Goal: Find specific page/section: Find specific page/section

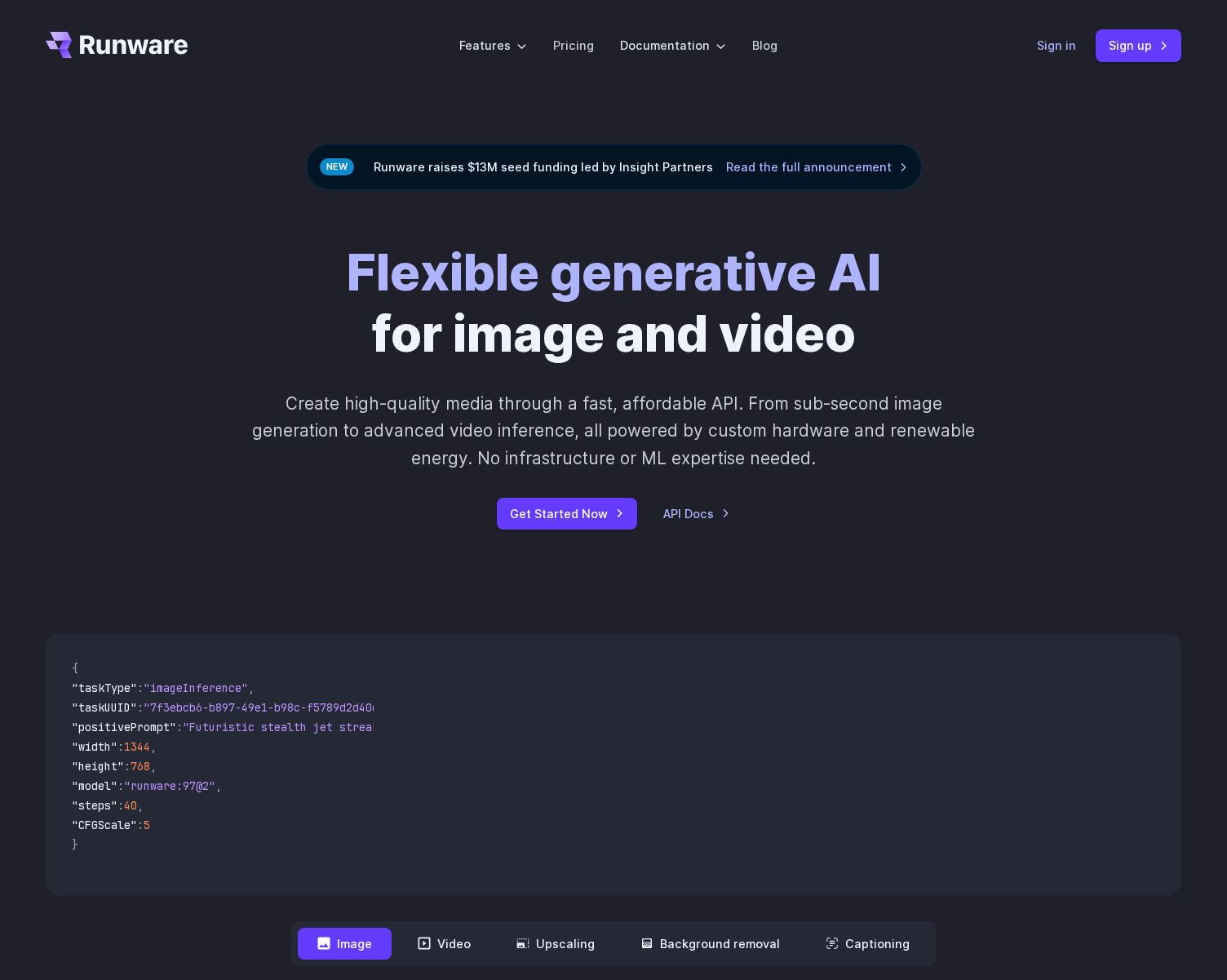
click at [1073, 44] on link "Sign in" at bounding box center [1056, 45] width 39 height 19
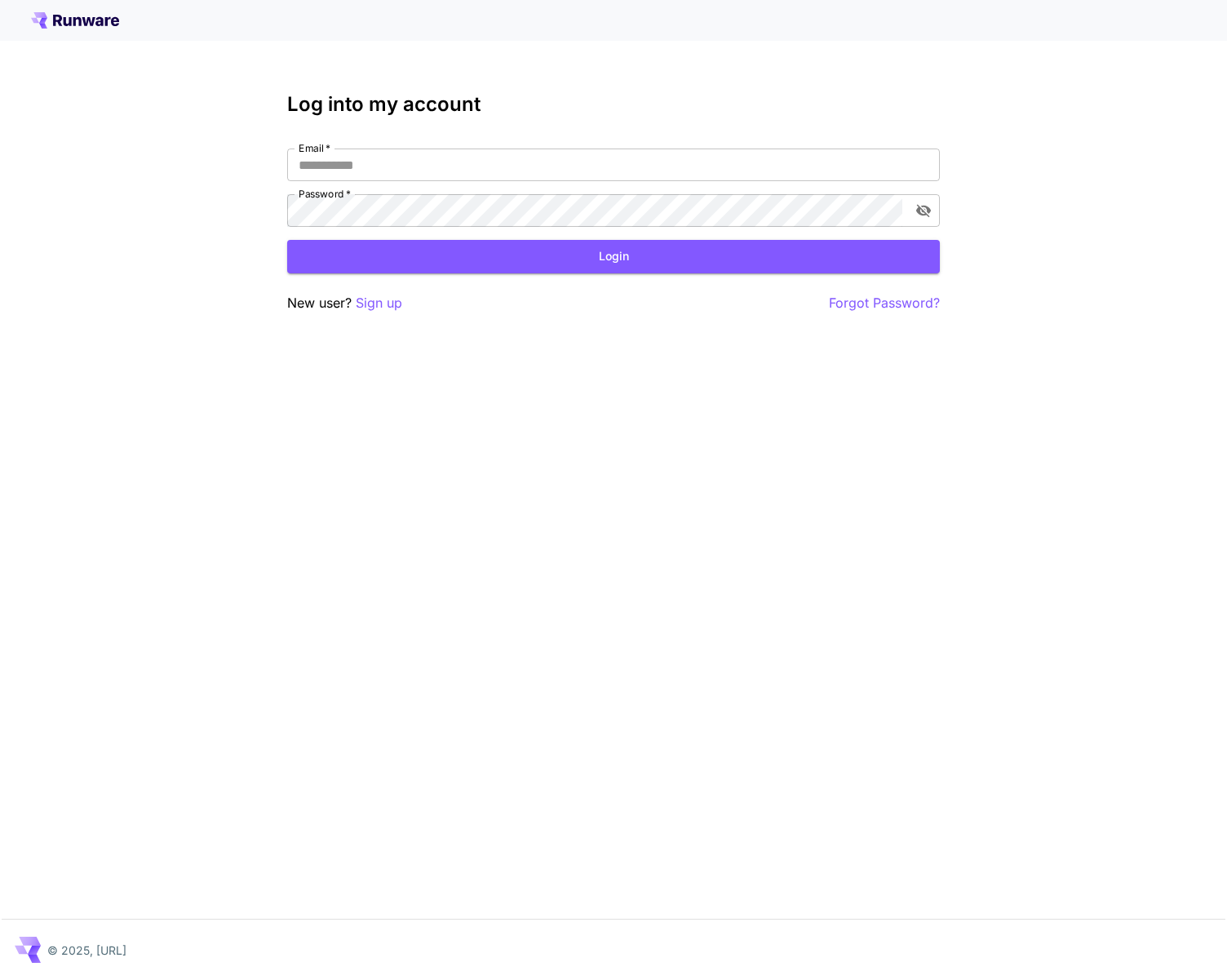
click at [536, 183] on div "Email   * Email   * Password   * Password   *" at bounding box center [614, 187] width 653 height 79
click at [529, 167] on input "Email   *" at bounding box center [614, 164] width 653 height 32
type input "**********"
click at [534, 257] on button "Login" at bounding box center [614, 257] width 653 height 33
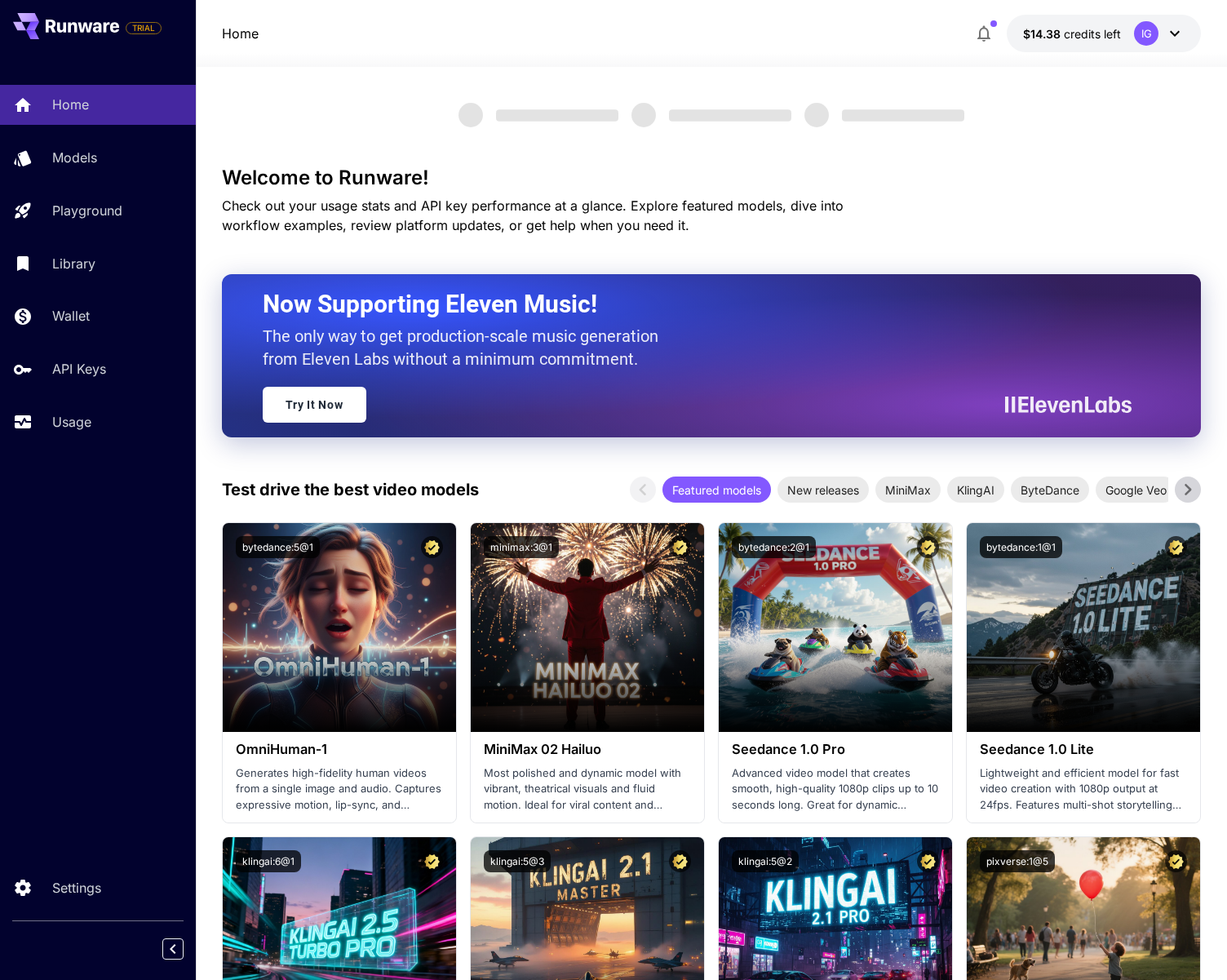
click at [1107, 42] on button "$14.38 credits left IG" at bounding box center [1104, 33] width 195 height 37
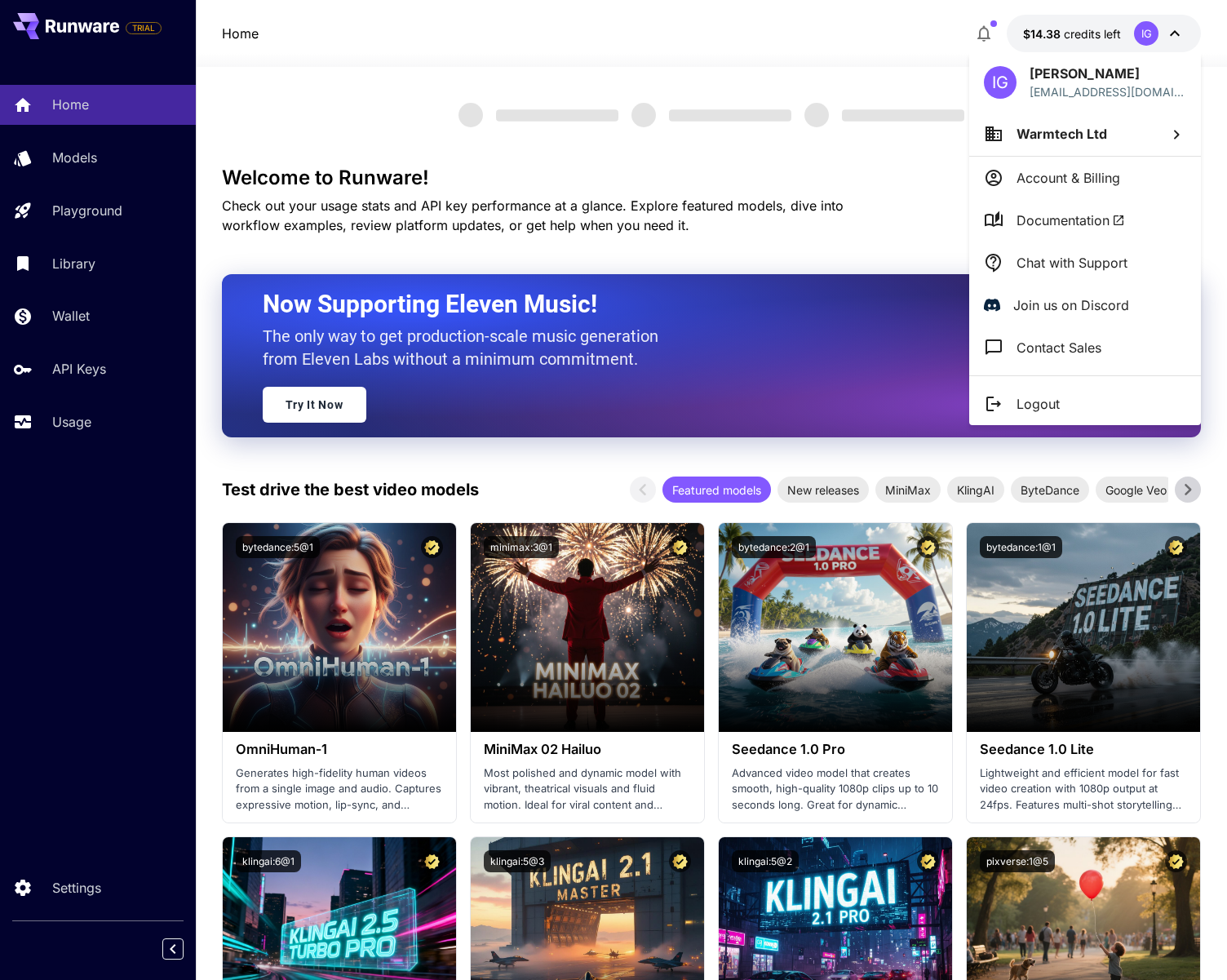
click at [1104, 41] on div at bounding box center [614, 490] width 1227 height 980
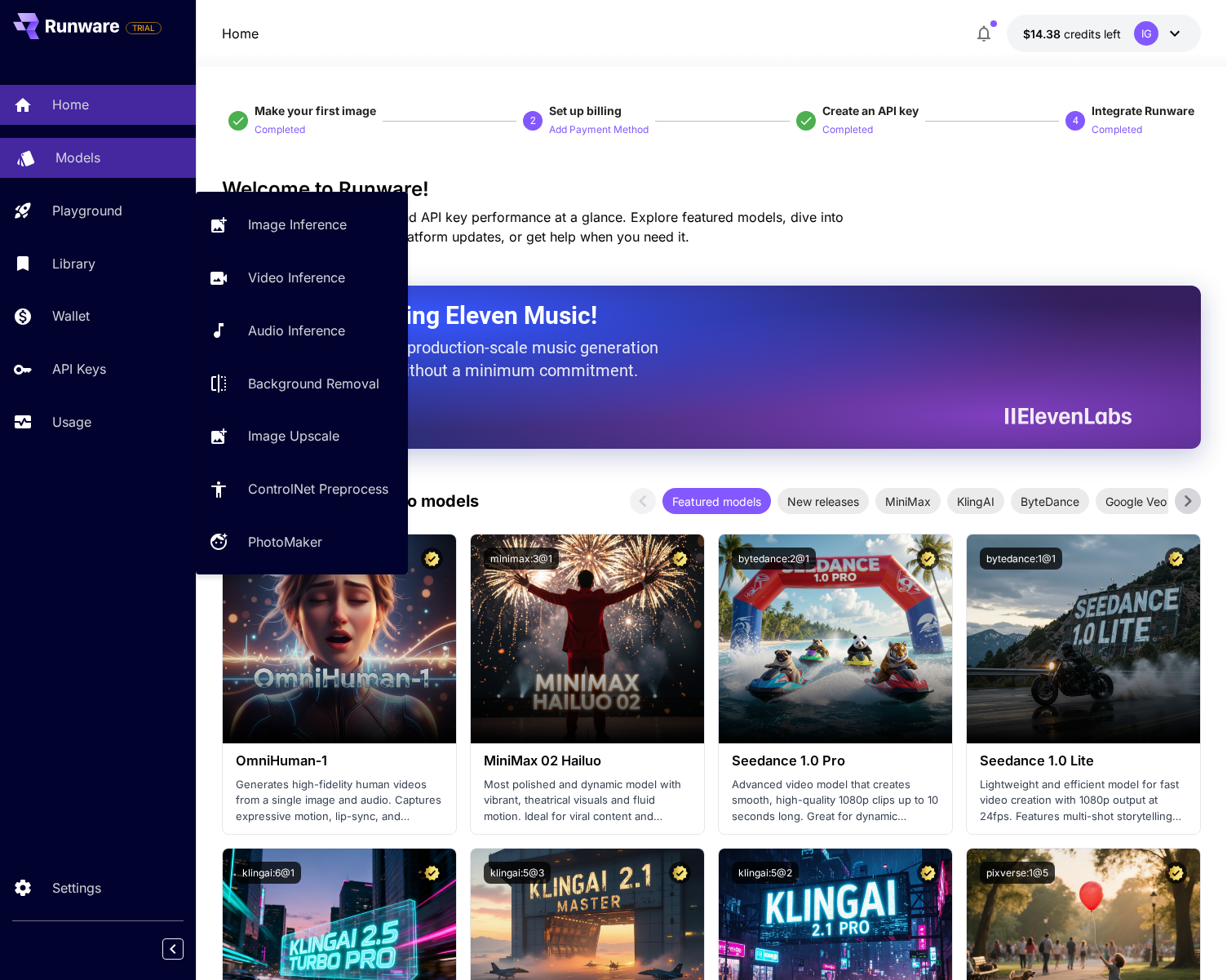
click at [96, 166] on p "Models" at bounding box center [78, 157] width 45 height 20
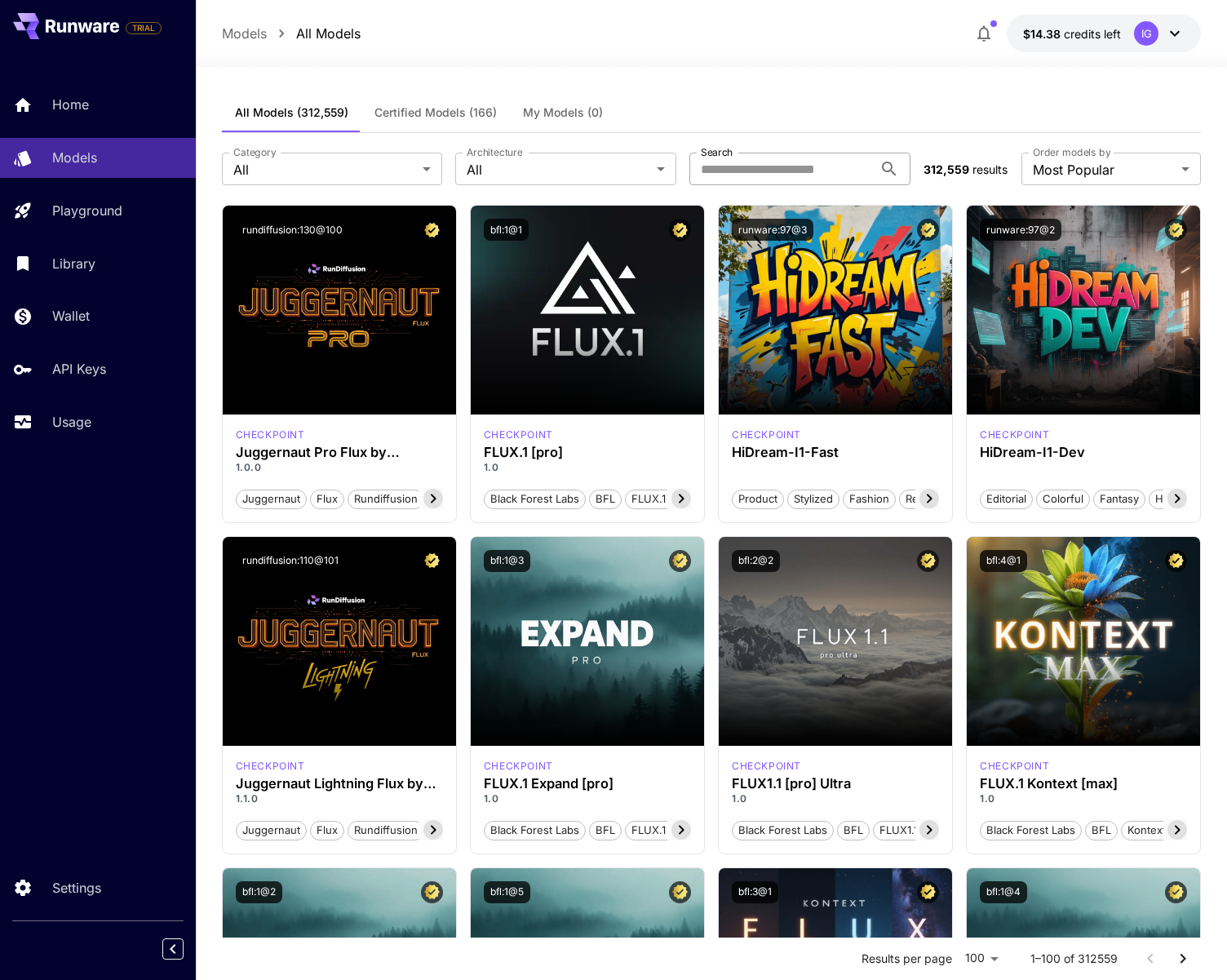
click at [824, 175] on input "Search" at bounding box center [782, 168] width 184 height 32
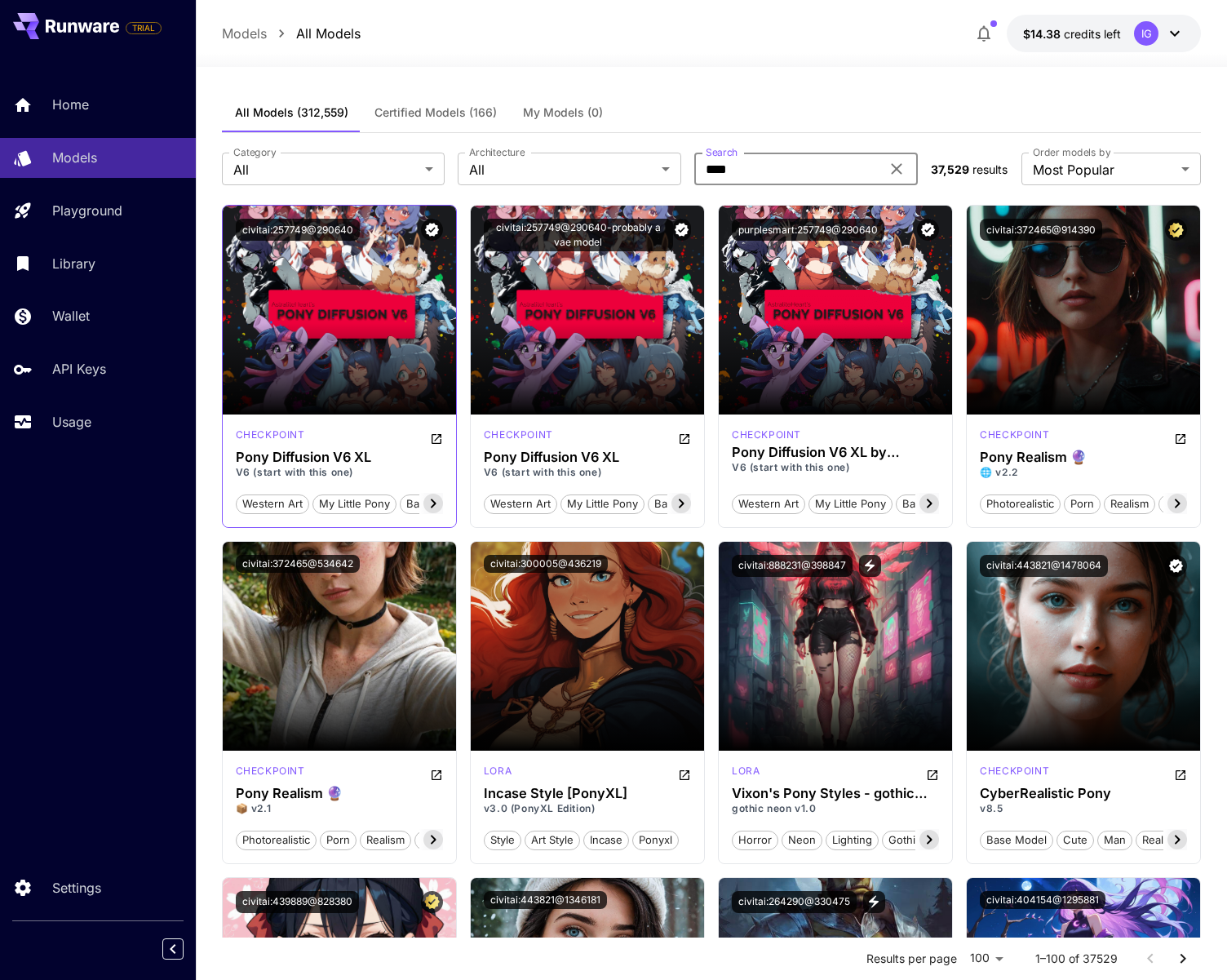
type input "****"
click at [435, 438] on icon "Open in CivitAI" at bounding box center [436, 439] width 13 height 13
click at [318, 232] on button "civitai:257749@290640" at bounding box center [298, 229] width 124 height 22
click at [343, 232] on button "civitai:257749@290640" at bounding box center [298, 229] width 124 height 22
